Goal: Task Accomplishment & Management: Manage account settings

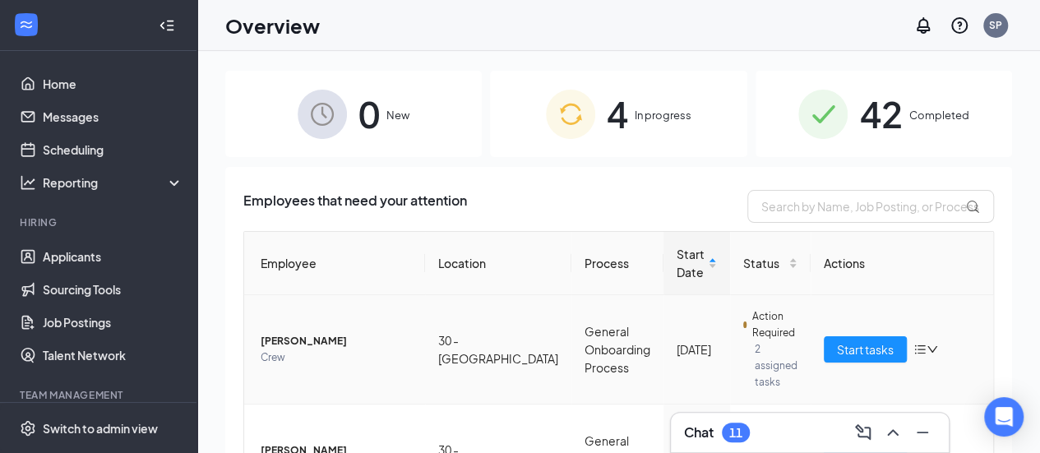
scroll to position [176, 0]
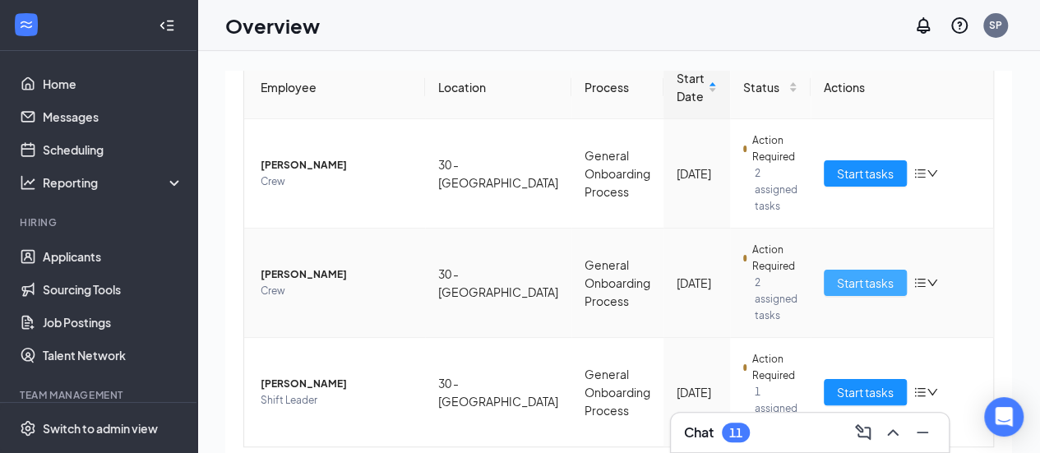
click at [854, 274] on span "Start tasks" at bounding box center [865, 283] width 57 height 18
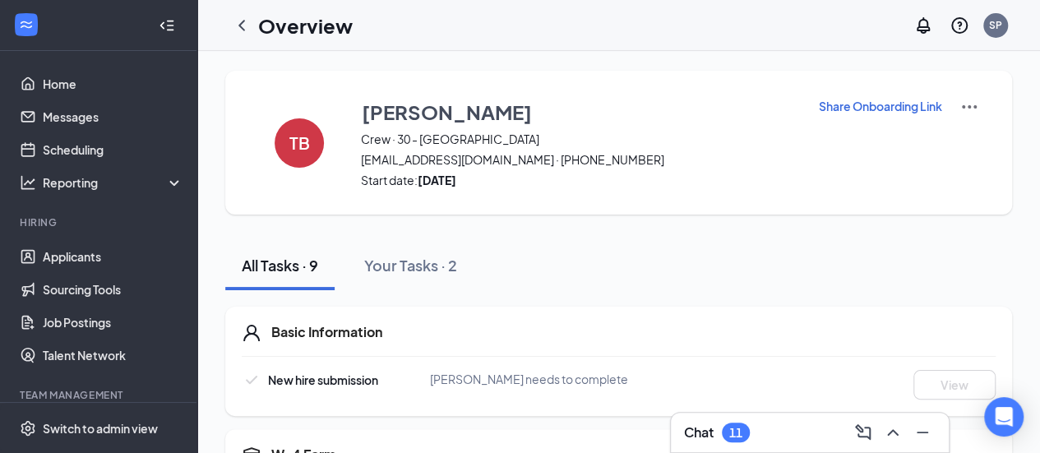
click at [966, 106] on img at bounding box center [970, 107] width 20 height 20
click at [776, 157] on span "[EMAIL_ADDRESS][DOMAIN_NAME] · [PHONE_NUMBER]" at bounding box center [579, 159] width 437 height 16
click at [436, 256] on div "Your Tasks · 2" at bounding box center [410, 265] width 93 height 21
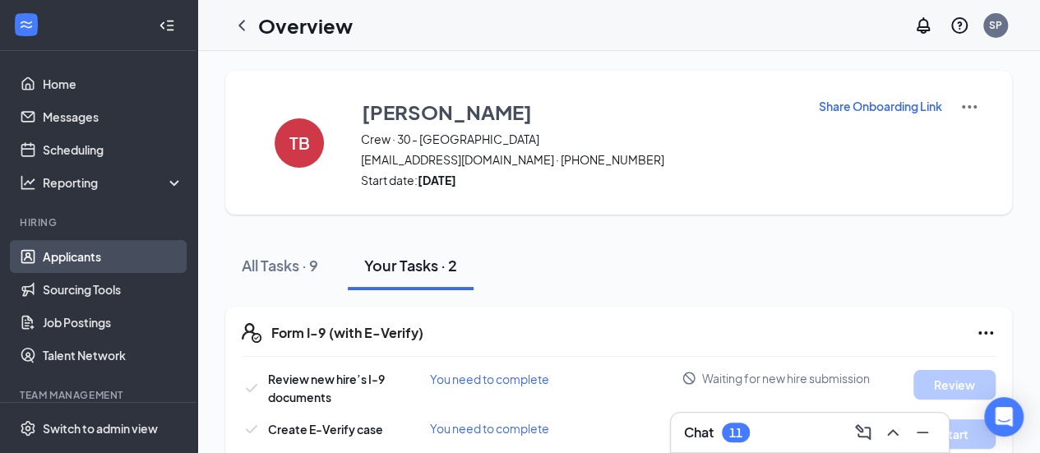
click at [95, 252] on link "Applicants" at bounding box center [113, 256] width 141 height 33
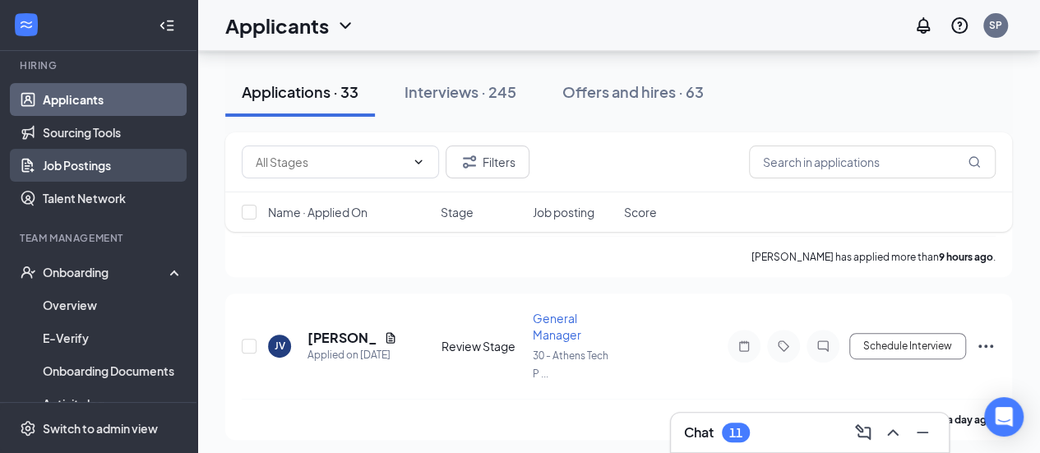
scroll to position [160, 0]
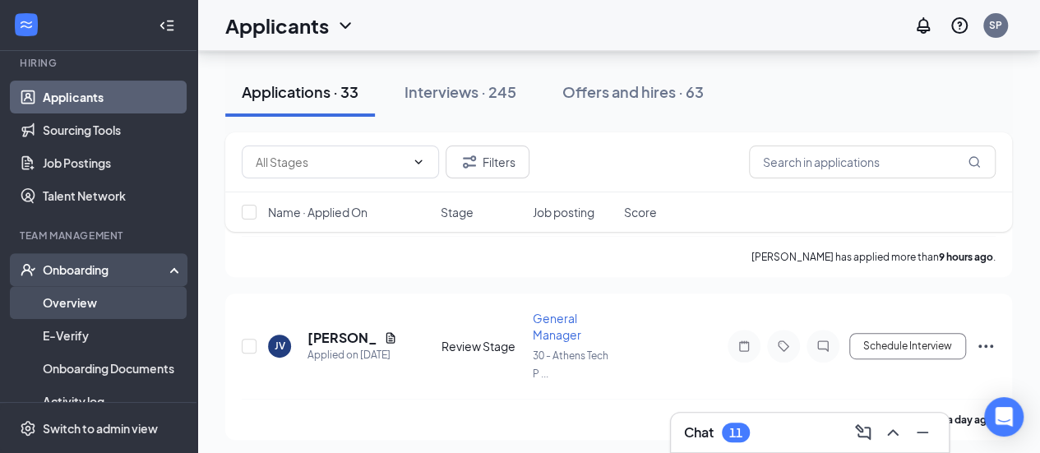
click at [77, 294] on link "Overview" at bounding box center [113, 302] width 141 height 33
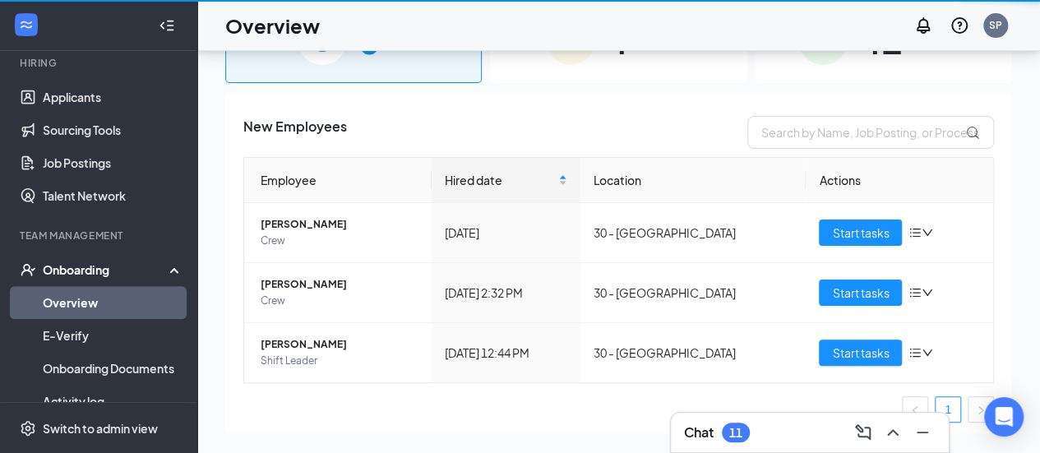
scroll to position [74, 0]
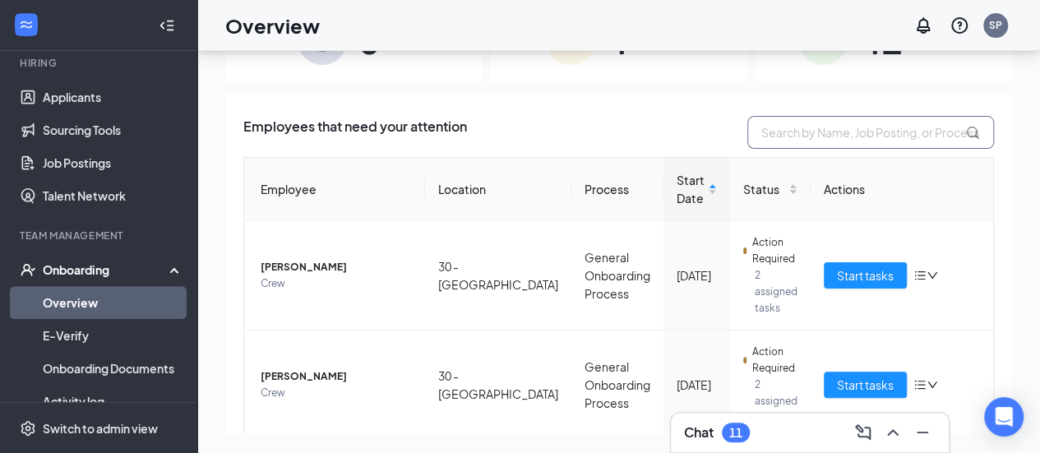
click at [836, 133] on input "text" at bounding box center [871, 132] width 247 height 33
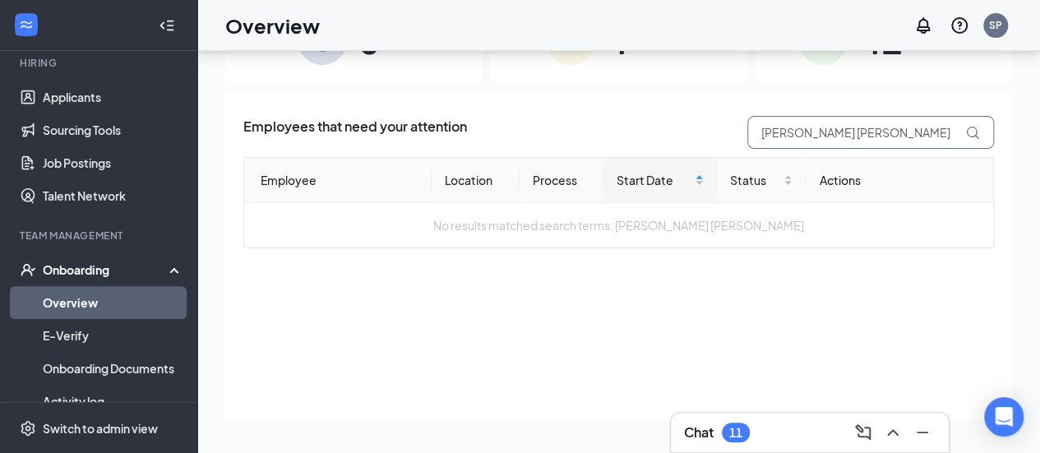
click at [808, 134] on input "[PERSON_NAME] [PERSON_NAME]" at bounding box center [871, 132] width 247 height 33
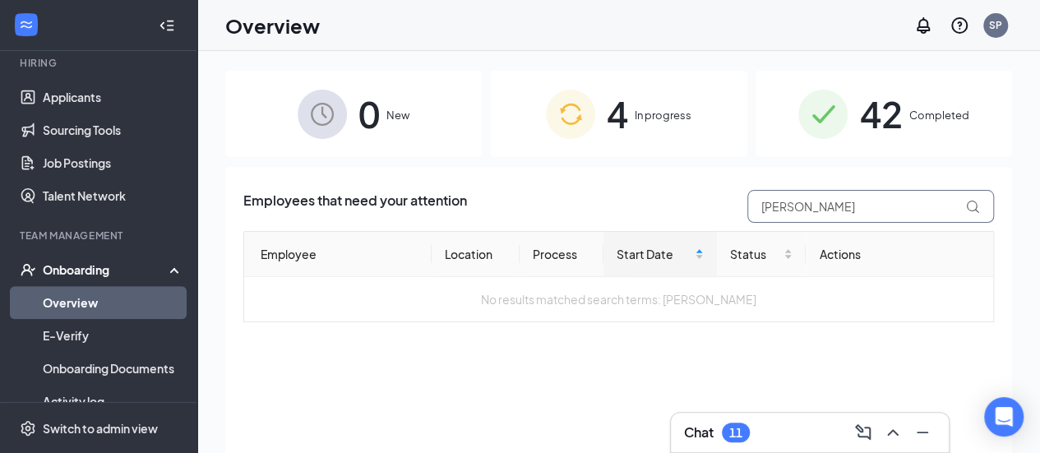
type input "[PERSON_NAME]"
click at [610, 114] on span "4" at bounding box center [617, 114] width 21 height 57
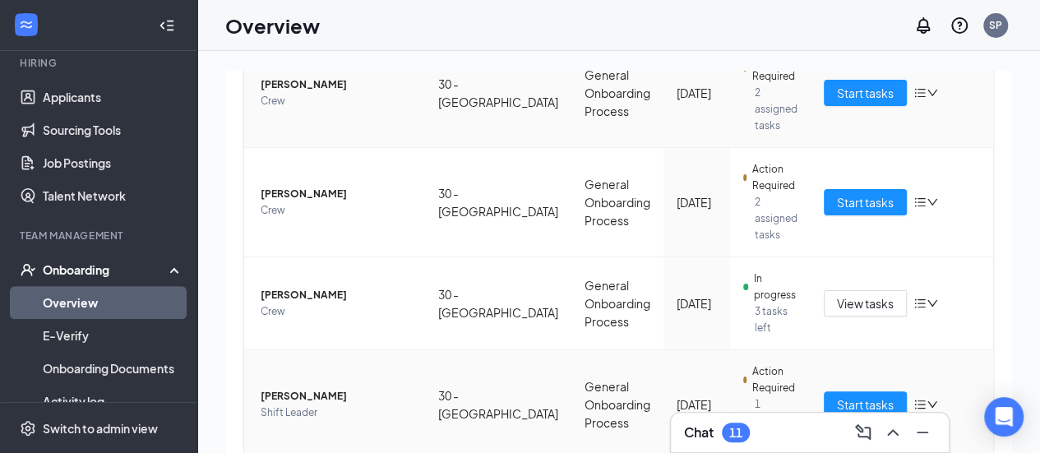
scroll to position [74, 0]
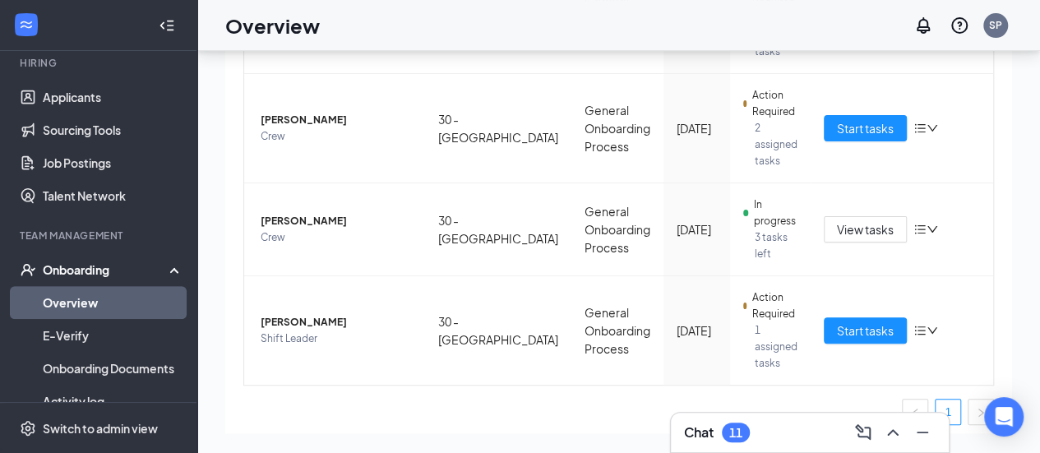
click at [122, 302] on link "Overview" at bounding box center [113, 302] width 141 height 33
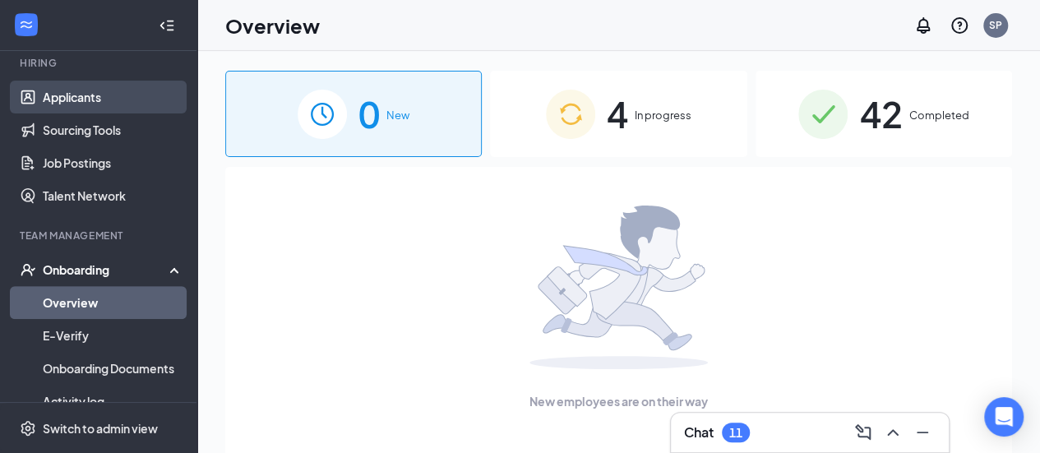
click at [79, 92] on link "Applicants" at bounding box center [113, 97] width 141 height 33
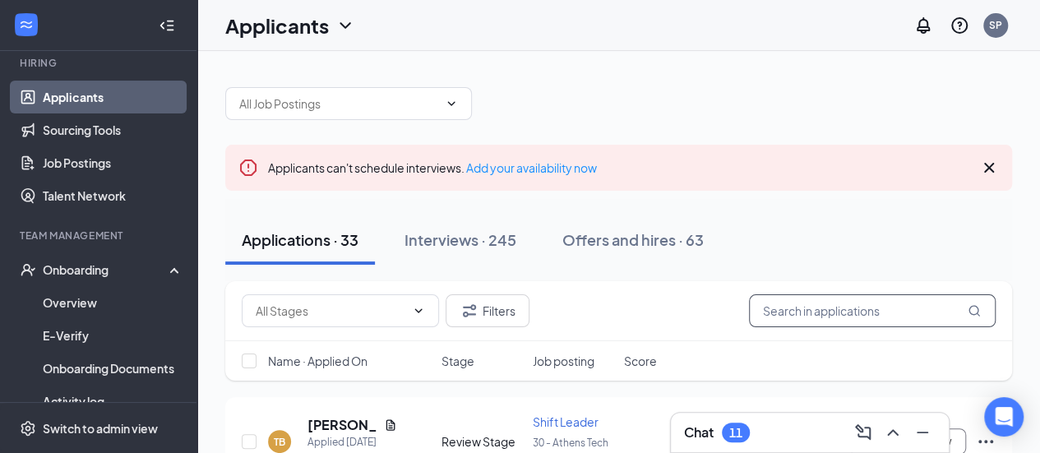
click at [830, 311] on input "text" at bounding box center [872, 310] width 247 height 33
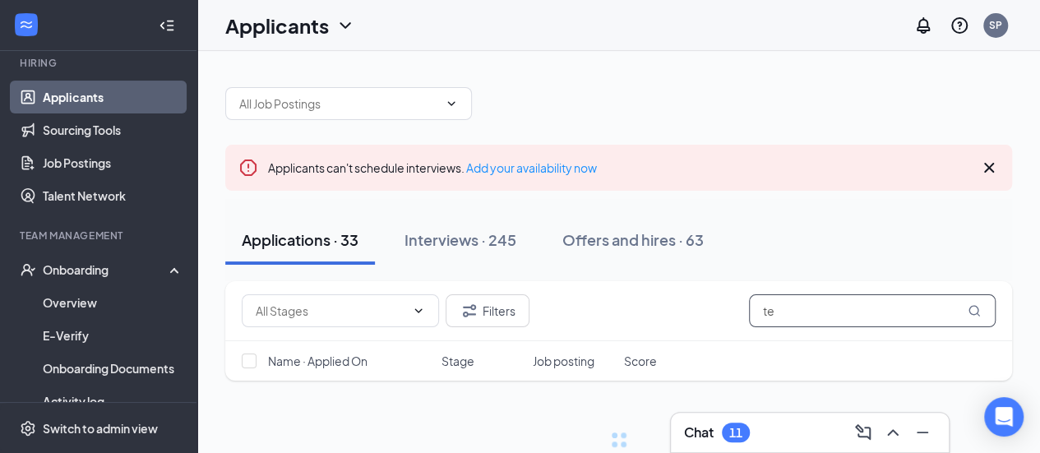
type input "t"
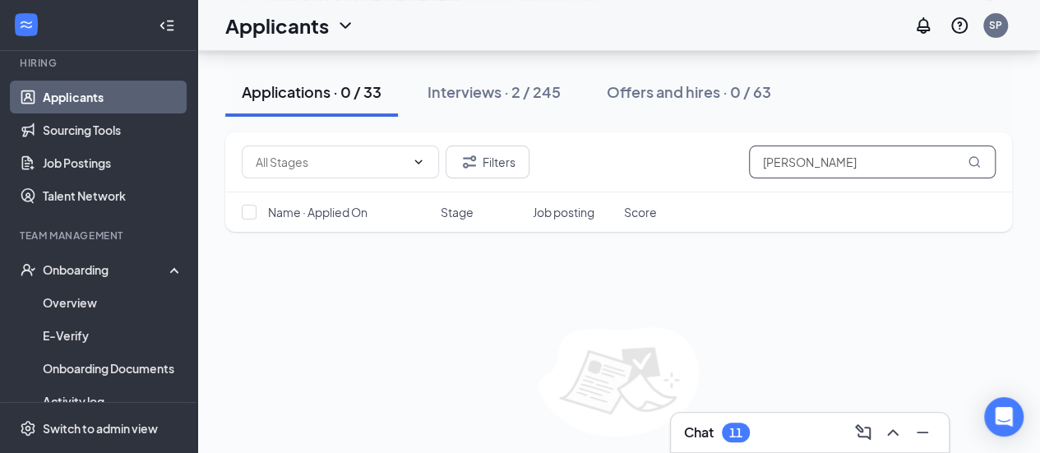
scroll to position [169, 0]
type input "[PERSON_NAME]"
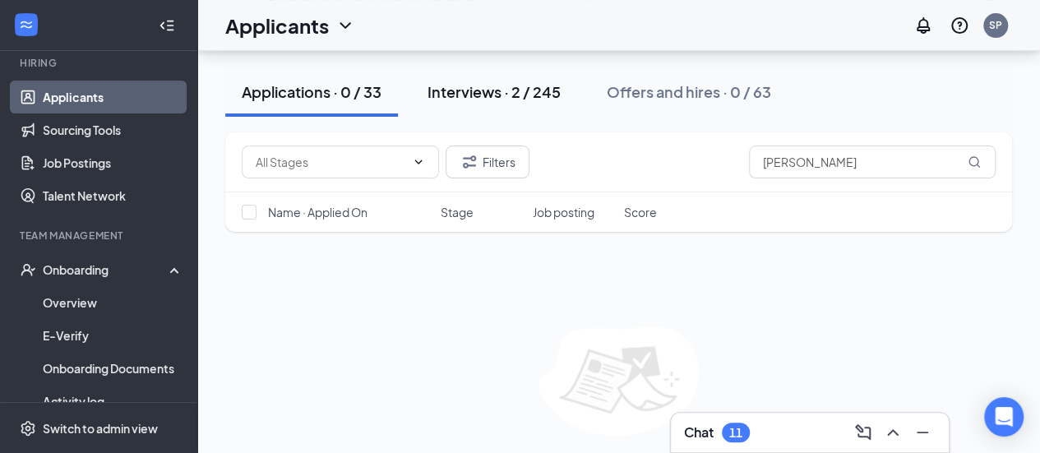
click at [470, 93] on div "Interviews · 2 / 245" at bounding box center [494, 91] width 133 height 21
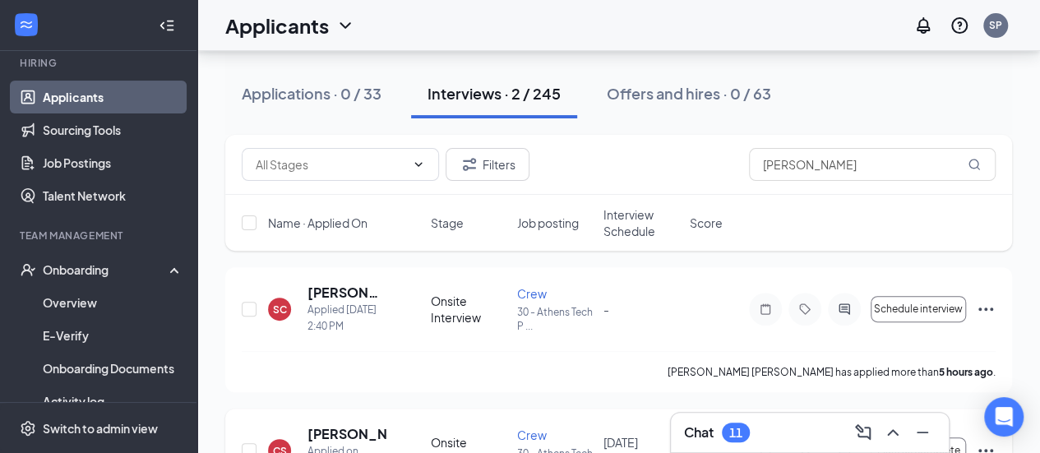
scroll to position [146, 0]
click at [984, 311] on icon "Ellipses" at bounding box center [986, 310] width 20 height 20
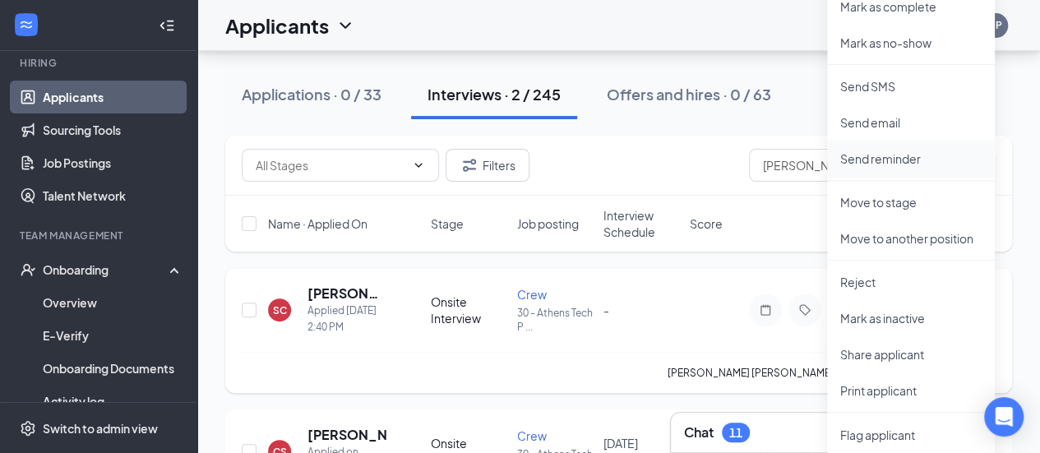
scroll to position [0, 0]
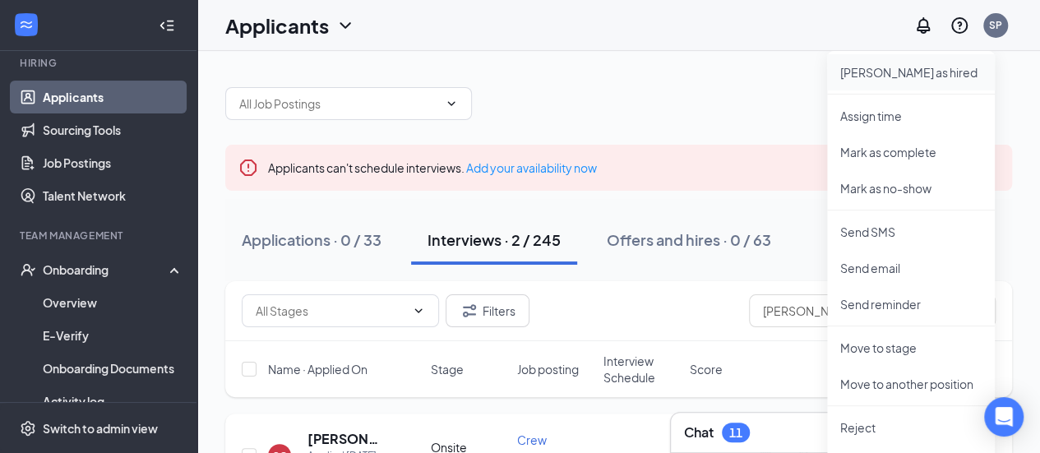
click at [890, 80] on p "[PERSON_NAME] as hired" at bounding box center [911, 72] width 141 height 16
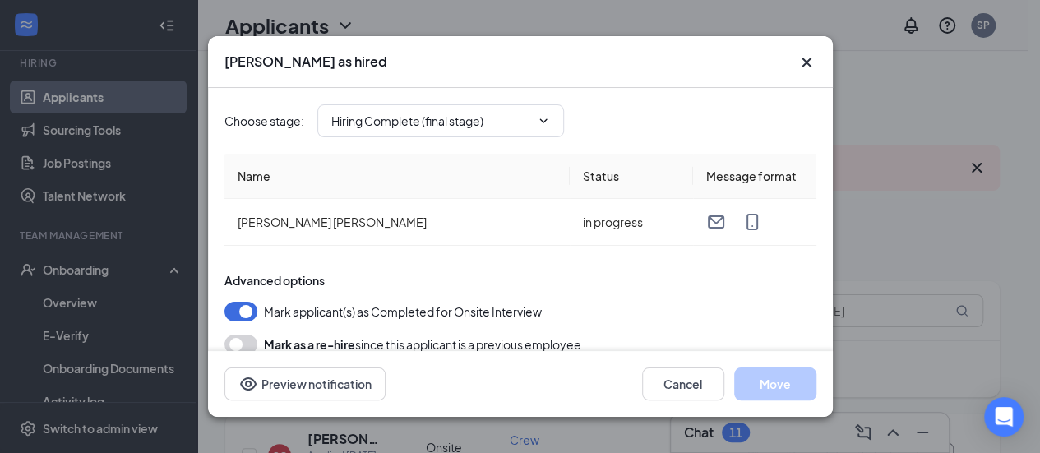
type input "Hiring Complete (final stage)"
click at [785, 377] on button "Move" at bounding box center [775, 384] width 82 height 33
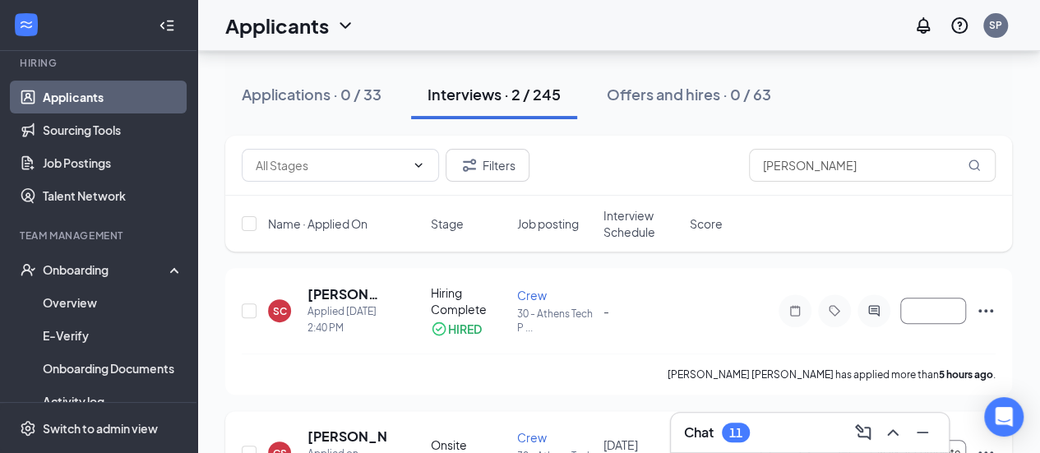
scroll to position [145, 0]
click at [987, 304] on icon "Ellipses" at bounding box center [986, 312] width 20 height 20
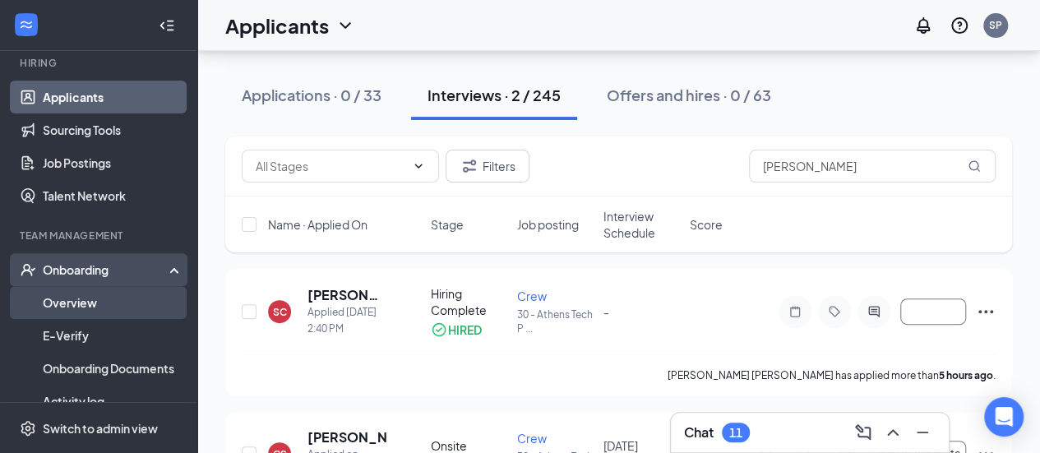
click at [94, 312] on link "Overview" at bounding box center [113, 302] width 141 height 33
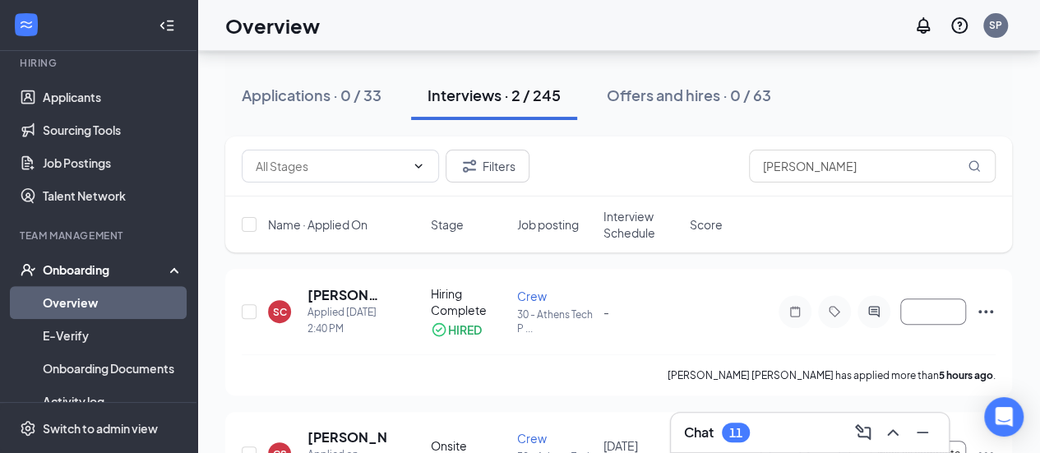
scroll to position [74, 0]
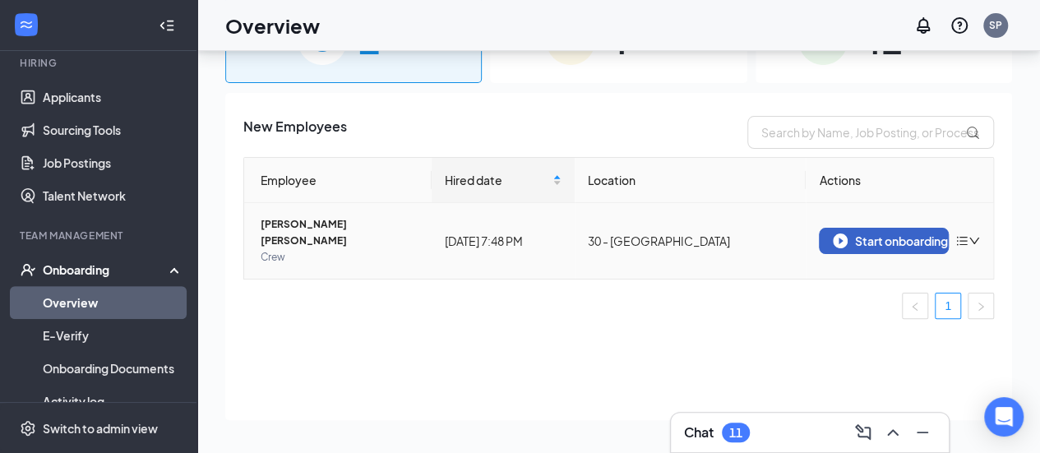
click at [920, 234] on div "Start onboarding" at bounding box center [884, 241] width 102 height 15
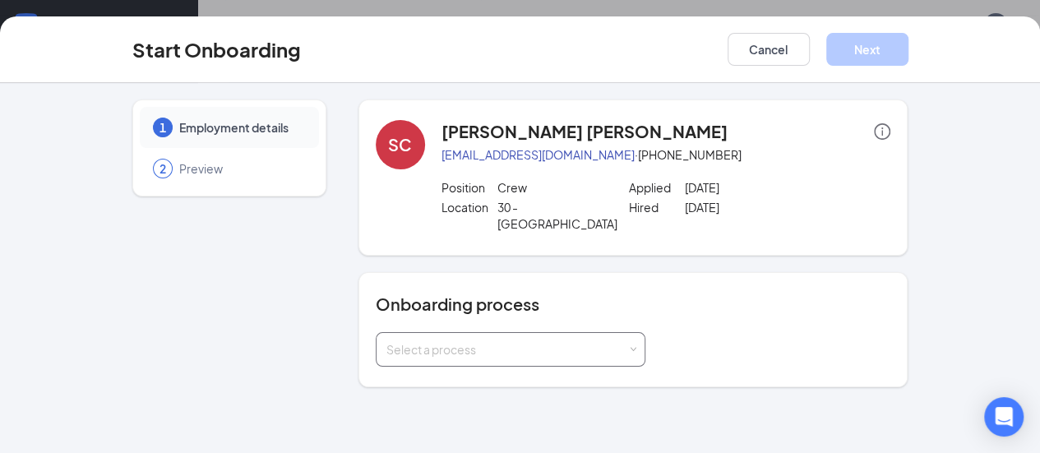
click at [500, 341] on div "Select a process" at bounding box center [507, 349] width 241 height 16
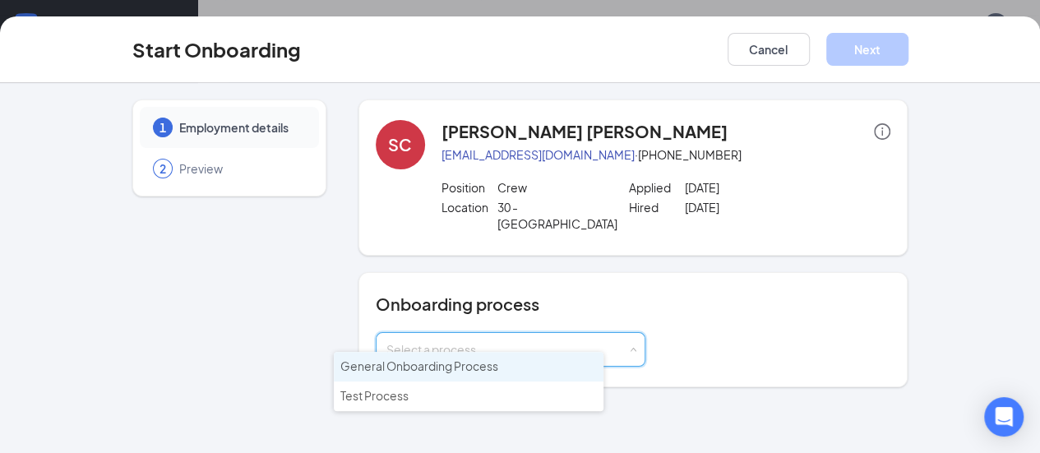
click at [458, 368] on span "General Onboarding Process" at bounding box center [419, 366] width 158 height 15
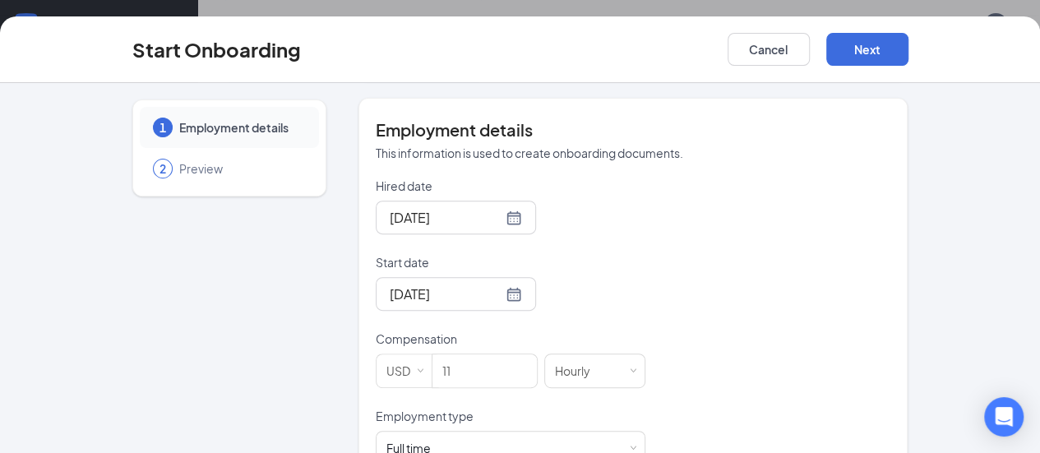
scroll to position [336, 0]
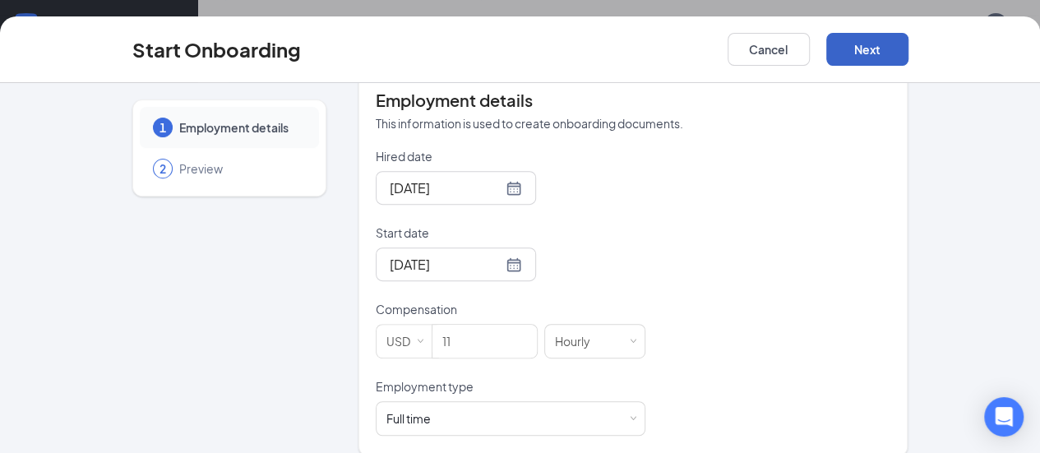
click at [909, 55] on button "Next" at bounding box center [868, 49] width 82 height 33
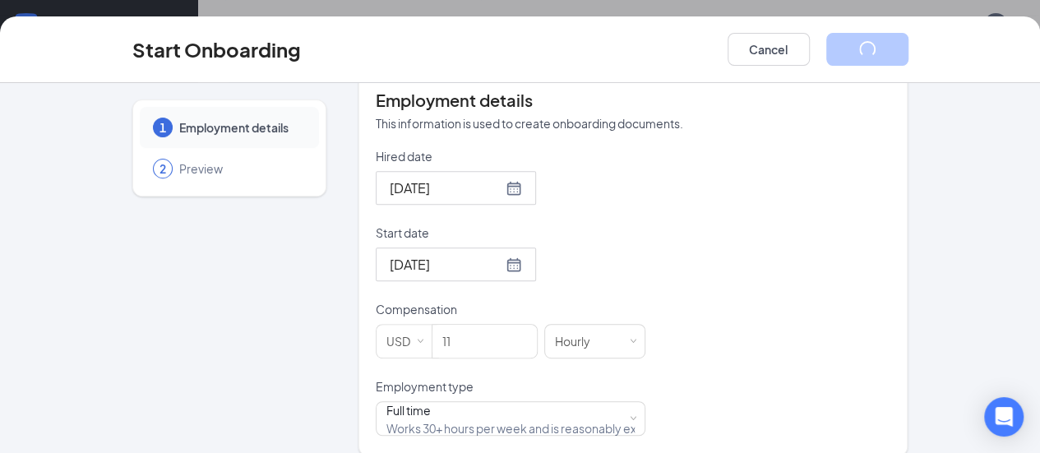
scroll to position [109, 0]
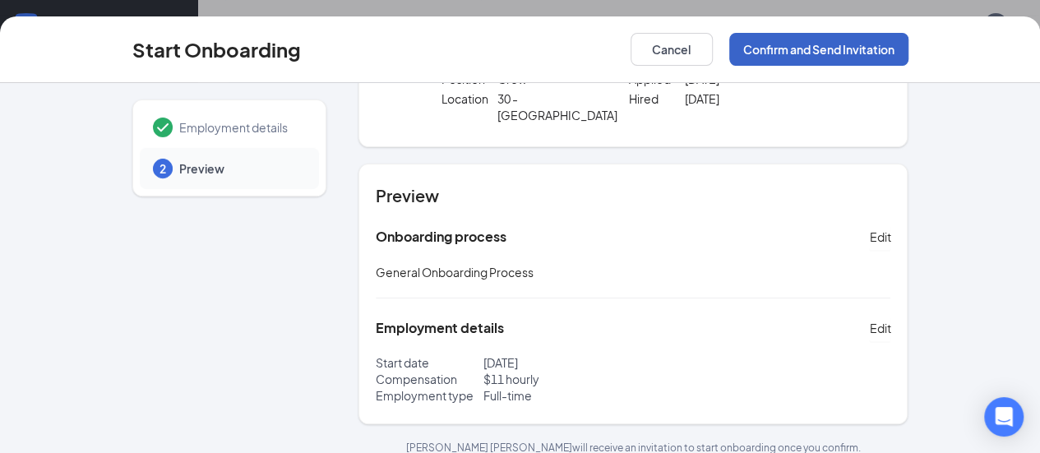
click at [869, 50] on button "Confirm and Send Invitation" at bounding box center [818, 49] width 179 height 33
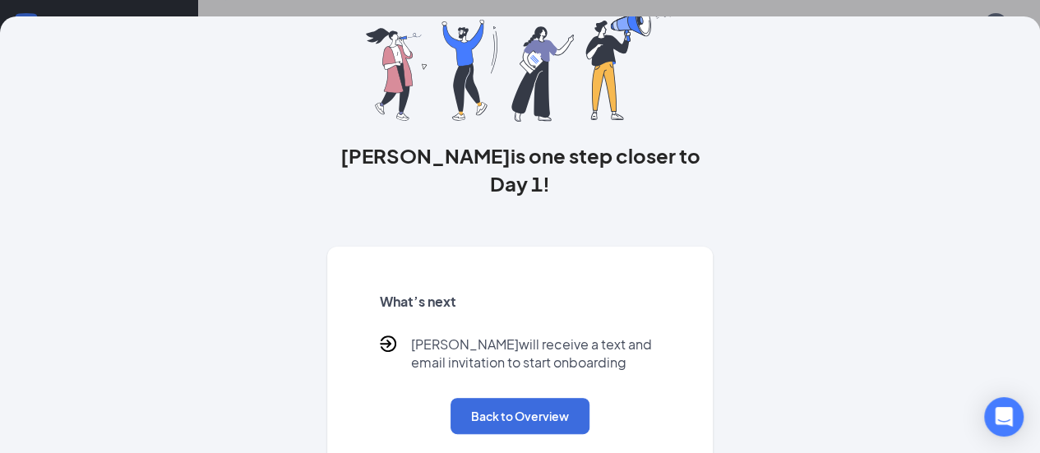
scroll to position [0, 0]
